Goal: Task Accomplishment & Management: Manage account settings

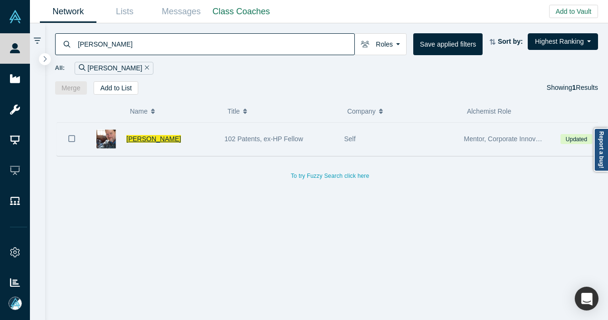
click at [151, 138] on span "[PERSON_NAME]" at bounding box center [153, 139] width 55 height 8
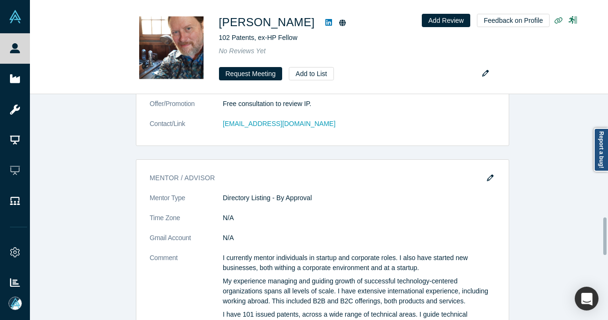
scroll to position [717, 0]
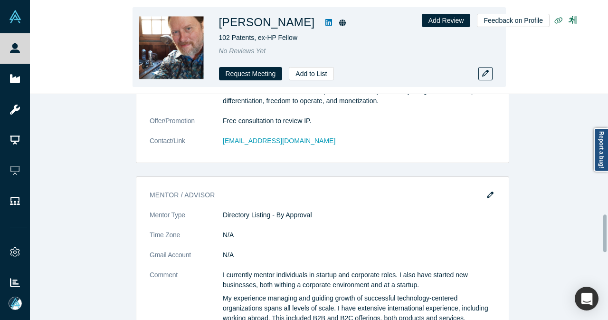
click at [477, 75] on div "Request Meeting Add to List" at bounding box center [352, 73] width 266 height 13
click at [487, 75] on icon "button" at bounding box center [485, 73] width 7 height 7
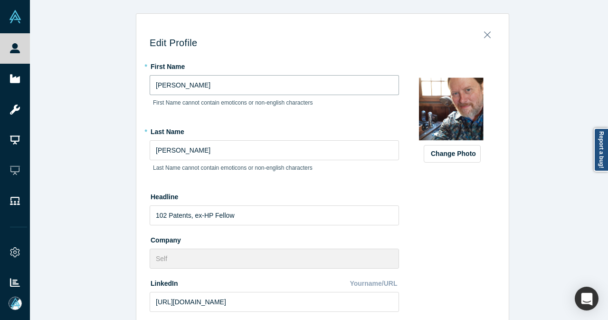
click at [269, 79] on input "[PERSON_NAME]" at bounding box center [274, 85] width 249 height 20
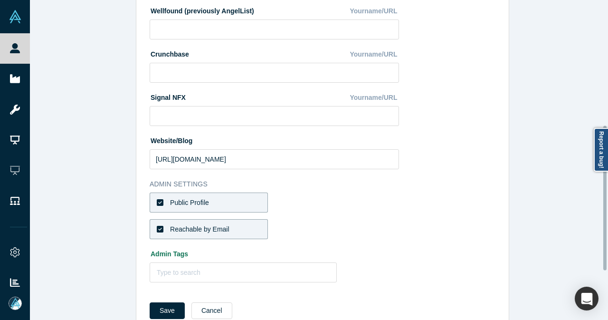
scroll to position [384, 0]
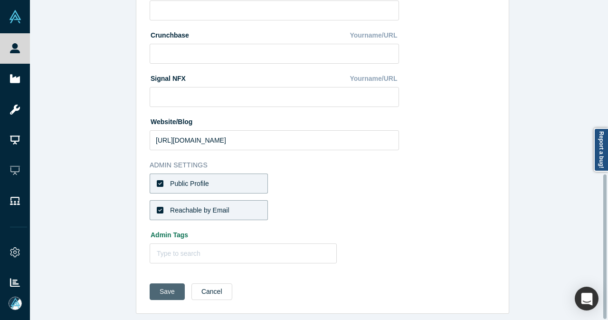
type input "Will"
click at [152, 285] on button "Save" at bounding box center [167, 291] width 35 height 17
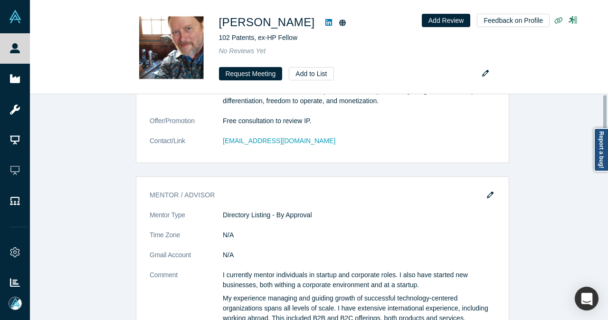
scroll to position [0, 0]
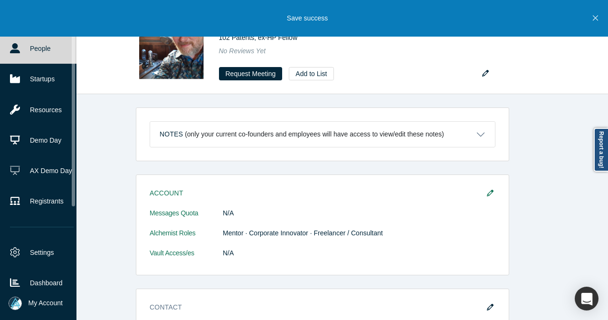
click at [20, 53] on link "People" at bounding box center [42, 48] width 84 height 30
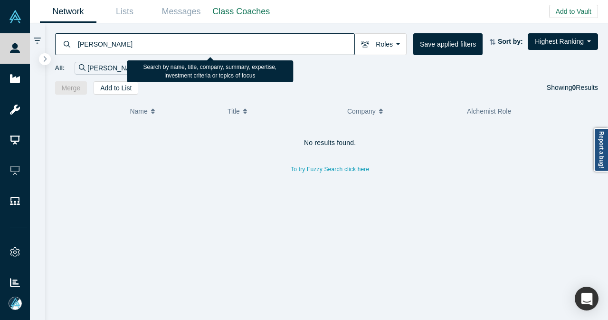
click at [99, 44] on input "[PERSON_NAME]" at bounding box center [215, 44] width 277 height 22
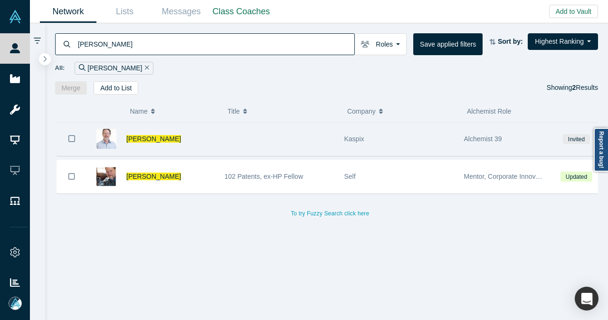
type input "[PERSON_NAME]"
click at [77, 138] on button "Bookmark" at bounding box center [71, 138] width 29 height 33
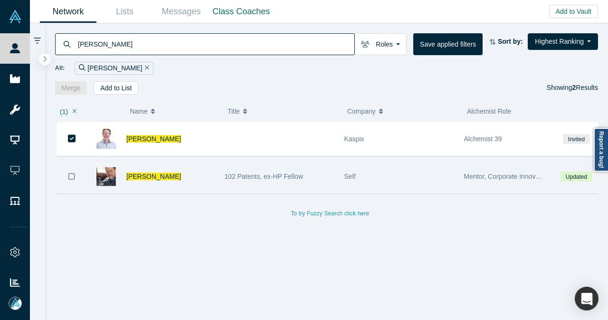
click at [72, 176] on icon "Bookmark" at bounding box center [71, 176] width 7 height 9
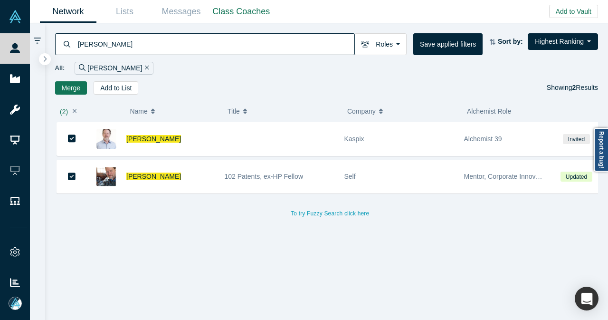
click at [79, 88] on button "Merge" at bounding box center [71, 87] width 32 height 13
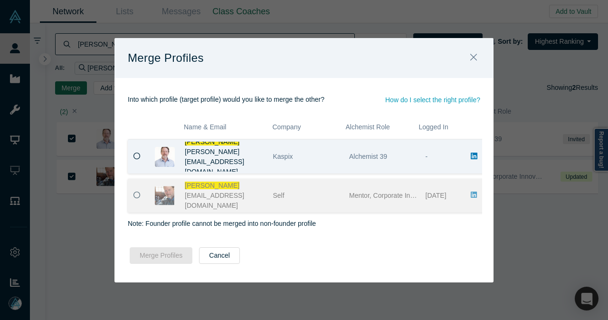
click at [135, 156] on icon at bounding box center [136, 155] width 7 height 7
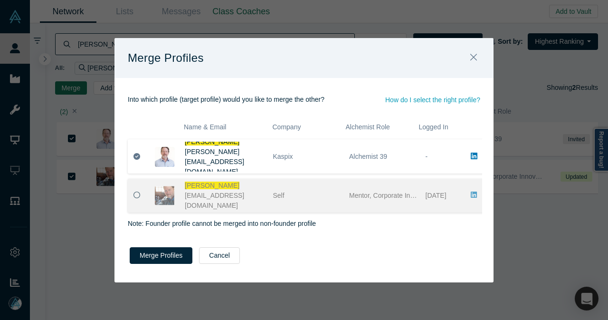
click at [134, 192] on icon at bounding box center [136, 194] width 7 height 7
click at [136, 195] on icon at bounding box center [136, 194] width 7 height 7
click at [137, 197] on icon at bounding box center [136, 194] width 7 height 7
click at [137, 194] on icon at bounding box center [136, 194] width 7 height 7
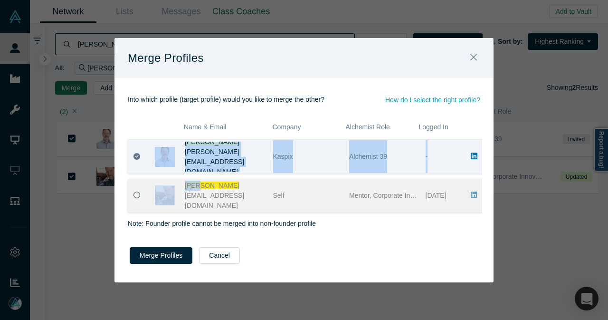
drag, startPoint x: 137, startPoint y: 194, endPoint x: 141, endPoint y: 164, distance: 30.6
click at [141, 164] on div "[PERSON_NAME] [PERSON_NAME][EMAIL_ADDRESS][DOMAIN_NAME] Kaspix Alchemist 39 - […" at bounding box center [307, 175] width 363 height 73
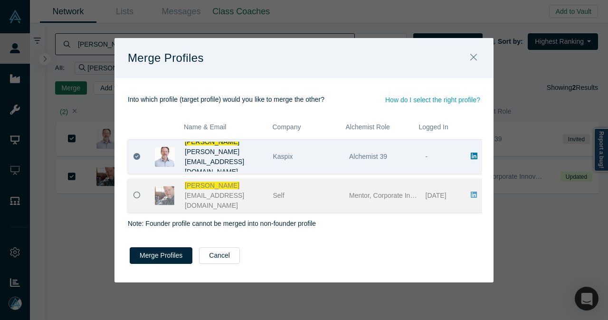
click at [141, 164] on div at bounding box center [138, 156] width 20 height 33
click at [136, 153] on icon at bounding box center [136, 156] width 7 height 7
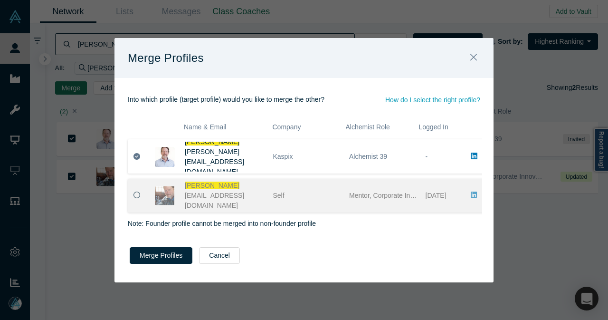
click at [134, 192] on icon at bounding box center [136, 194] width 7 height 7
click at [135, 194] on icon at bounding box center [136, 194] width 7 height 7
click at [207, 253] on button "Cancel" at bounding box center [219, 255] width 41 height 17
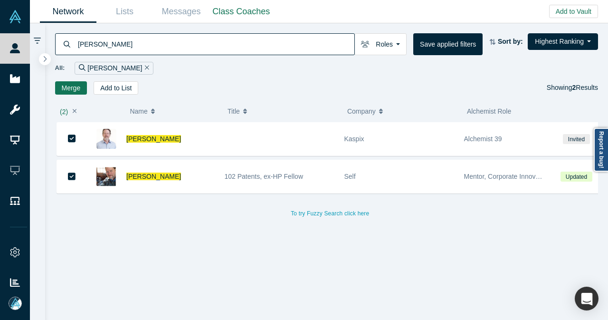
click at [70, 90] on button "Merge" at bounding box center [71, 87] width 32 height 13
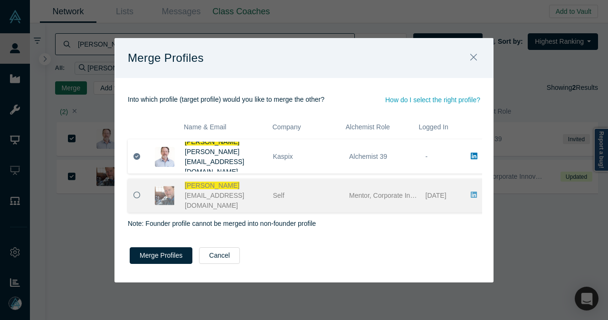
click at [133, 196] on icon at bounding box center [136, 194] width 7 height 7
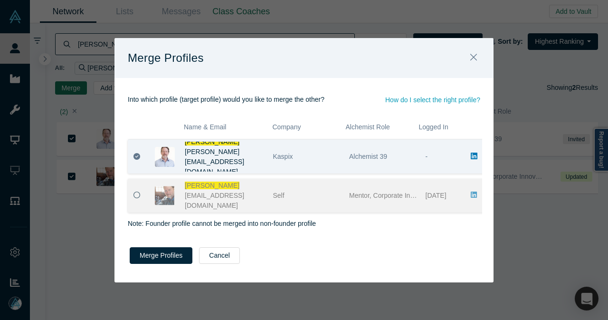
click at [134, 156] on icon at bounding box center [136, 156] width 7 height 7
click at [254, 163] on div "[PERSON_NAME] [PERSON_NAME][EMAIL_ADDRESS][DOMAIN_NAME]" at bounding box center [208, 156] width 120 height 30
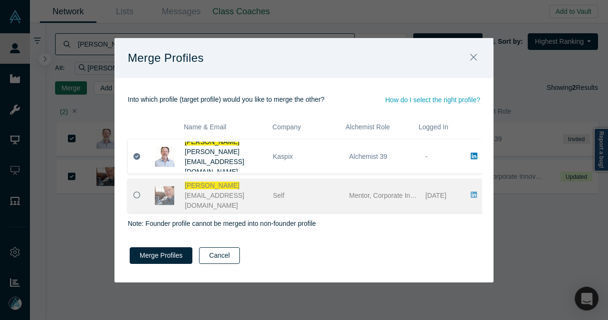
click at [218, 257] on button "Cancel" at bounding box center [219, 255] width 41 height 17
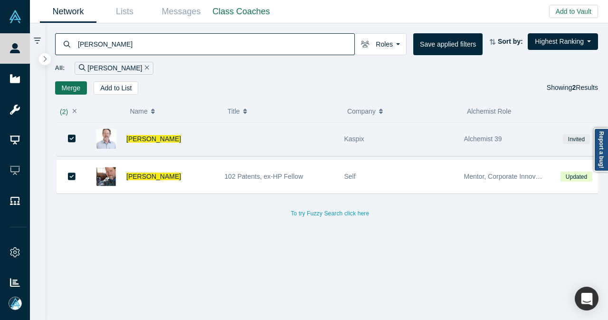
click at [256, 145] on div at bounding box center [279, 138] width 120 height 33
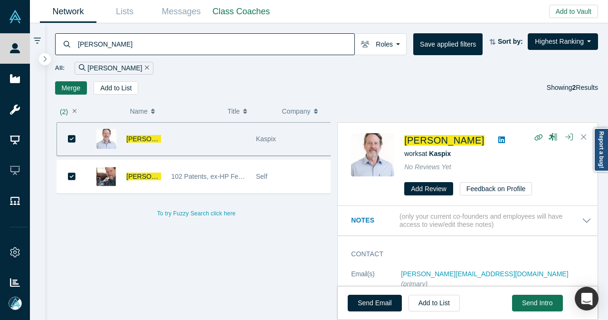
click at [79, 90] on button "Merge" at bounding box center [71, 87] width 32 height 13
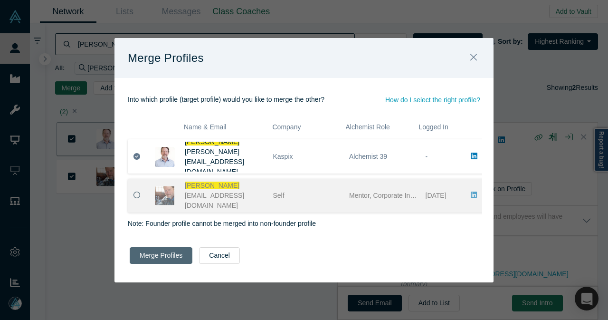
click at [138, 253] on button "Merge Profiles" at bounding box center [161, 255] width 63 height 17
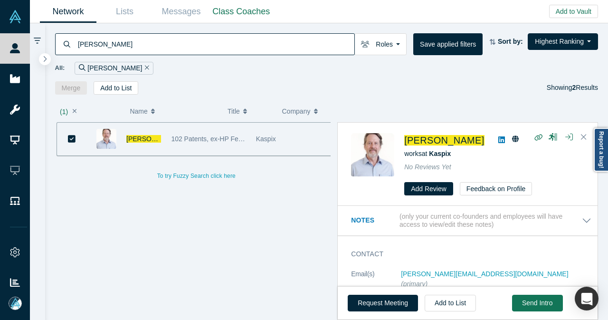
click at [74, 109] on icon "button" at bounding box center [75, 111] width 4 height 7
click at [119, 66] on div "[PERSON_NAME]" at bounding box center [114, 68] width 79 height 13
click at [413, 140] on span "[PERSON_NAME]" at bounding box center [444, 140] width 80 height 10
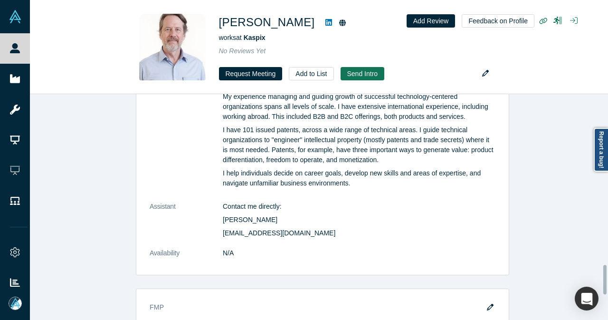
scroll to position [1335, 0]
